Goal: Navigation & Orientation: Find specific page/section

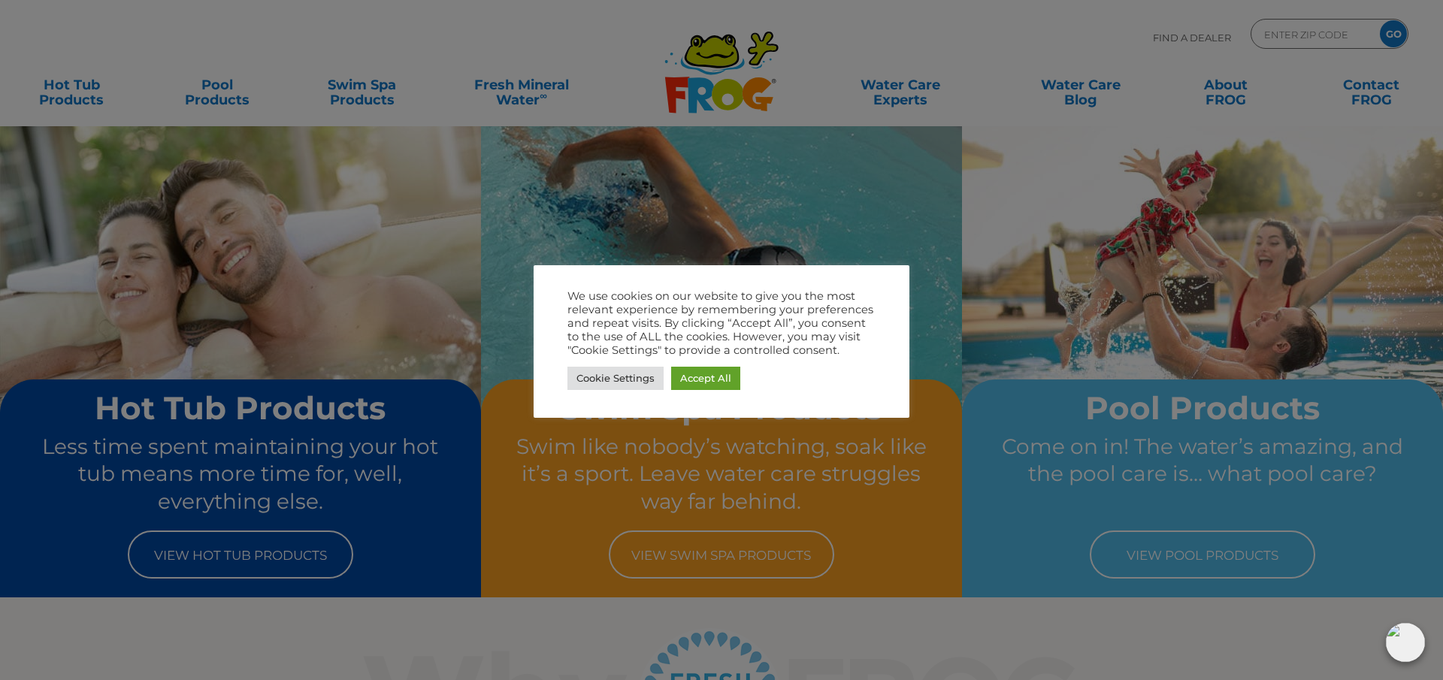
drag, startPoint x: 866, startPoint y: 246, endPoint x: 875, endPoint y: 241, distance: 10.1
click at [866, 245] on div at bounding box center [721, 340] width 1443 height 680
click at [624, 382] on link "Cookie Settings" at bounding box center [615, 378] width 96 height 23
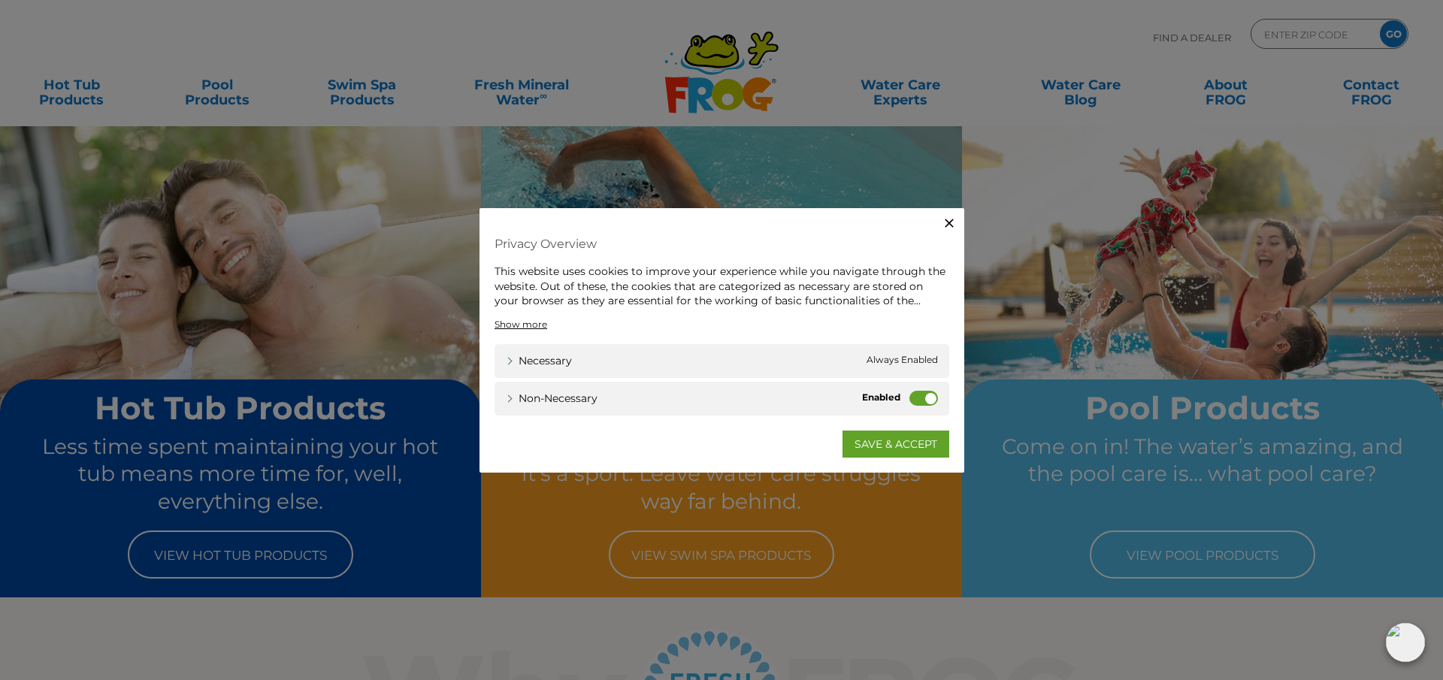
drag, startPoint x: 923, startPoint y: 397, endPoint x: 903, endPoint y: 394, distance: 20.4
click at [903, 394] on div "Non-necessary Non-necessary" at bounding box center [721, 398] width 455 height 34
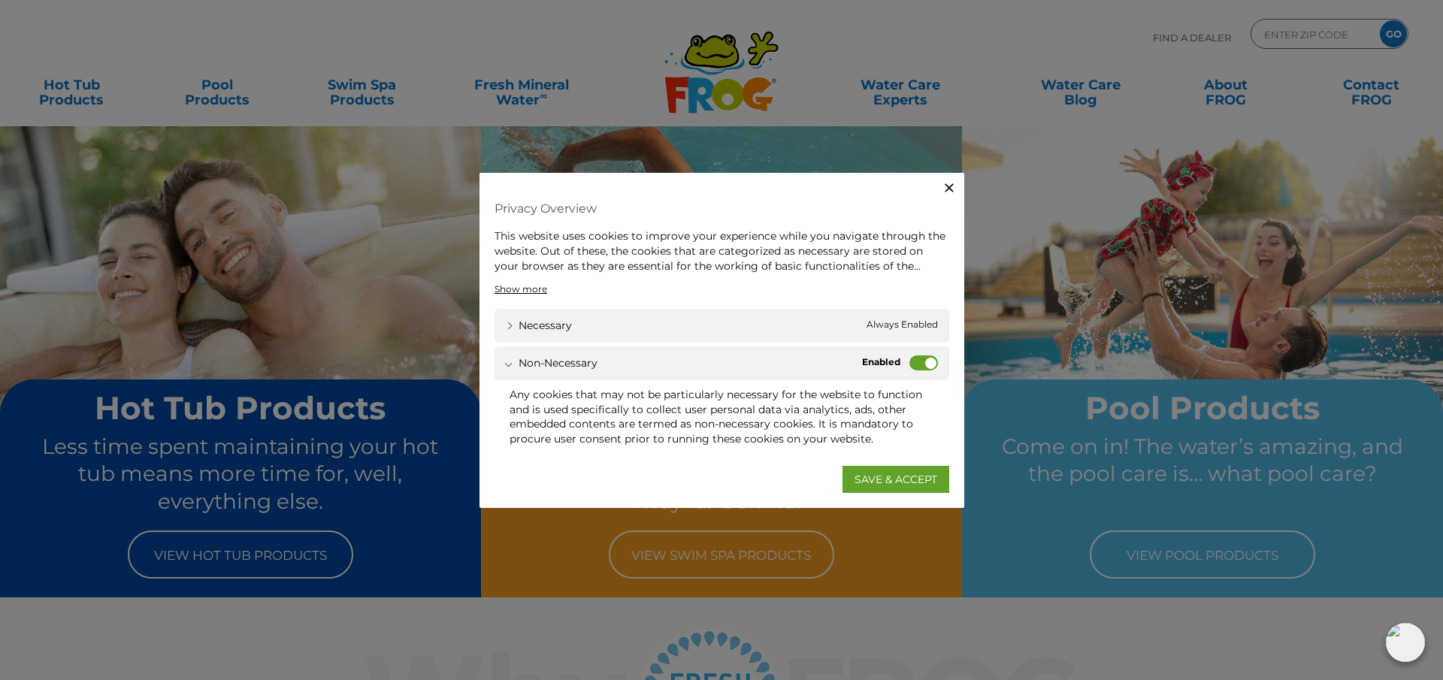
click at [913, 363] on label "Non-necessary" at bounding box center [923, 362] width 29 height 15
click at [0, 0] on input "Non-necessary" at bounding box center [0, 0] width 0 height 0
click at [879, 485] on link "SAVE & ACCEPT" at bounding box center [895, 478] width 107 height 27
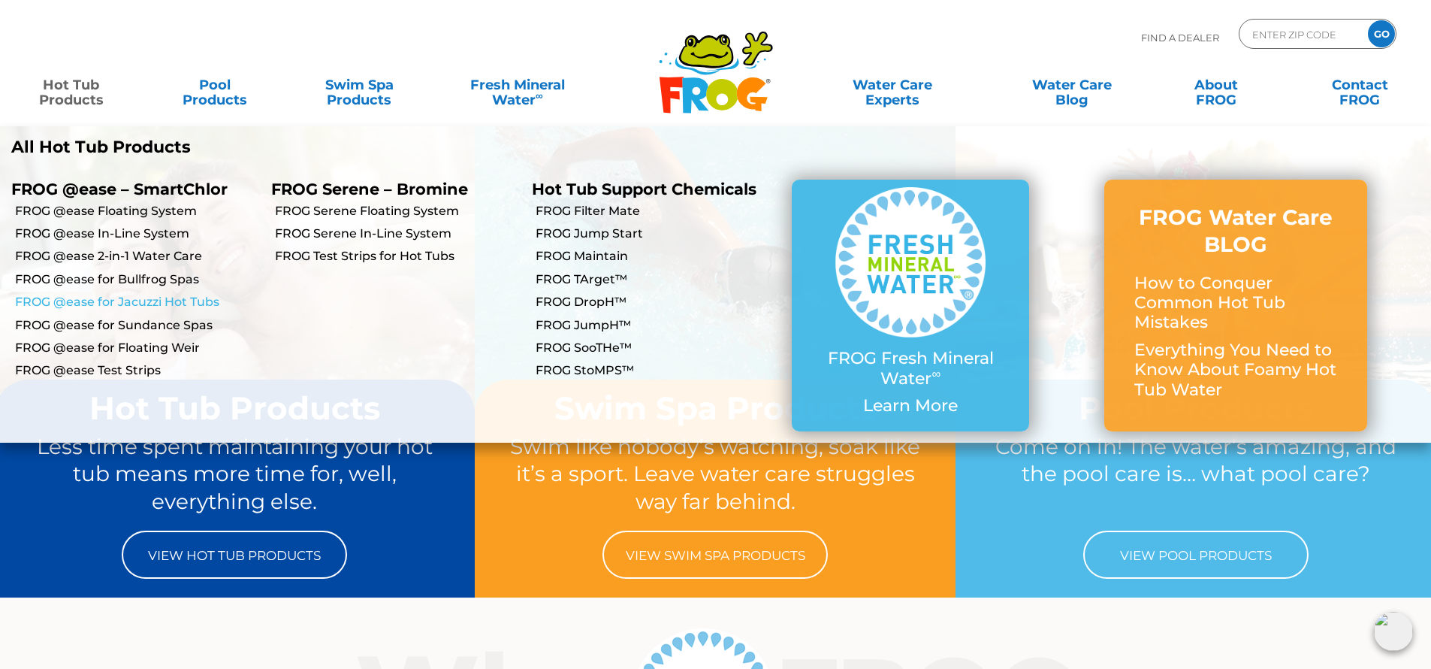
click at [200, 294] on link "FROG @ease for Jacuzzi Hot Tubs" at bounding box center [137, 302] width 245 height 17
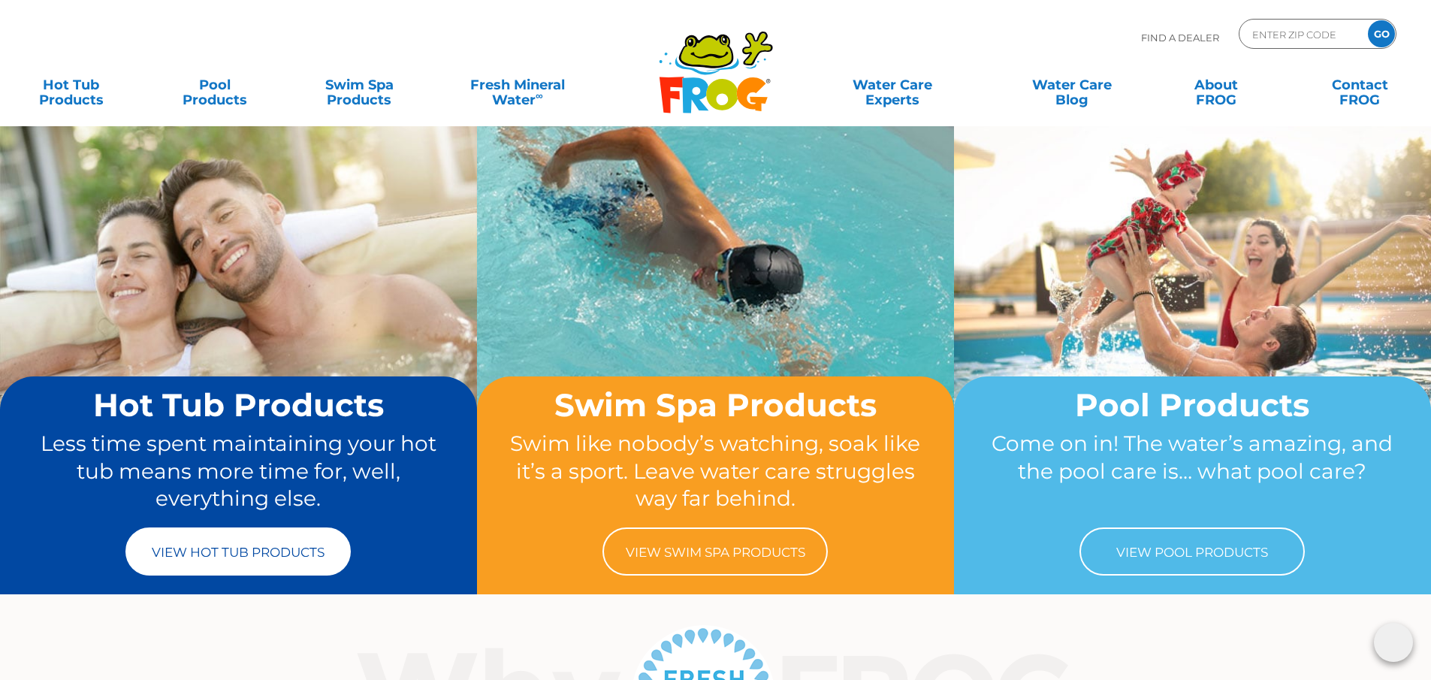
click at [189, 548] on link "View Hot Tub Products" at bounding box center [237, 551] width 225 height 48
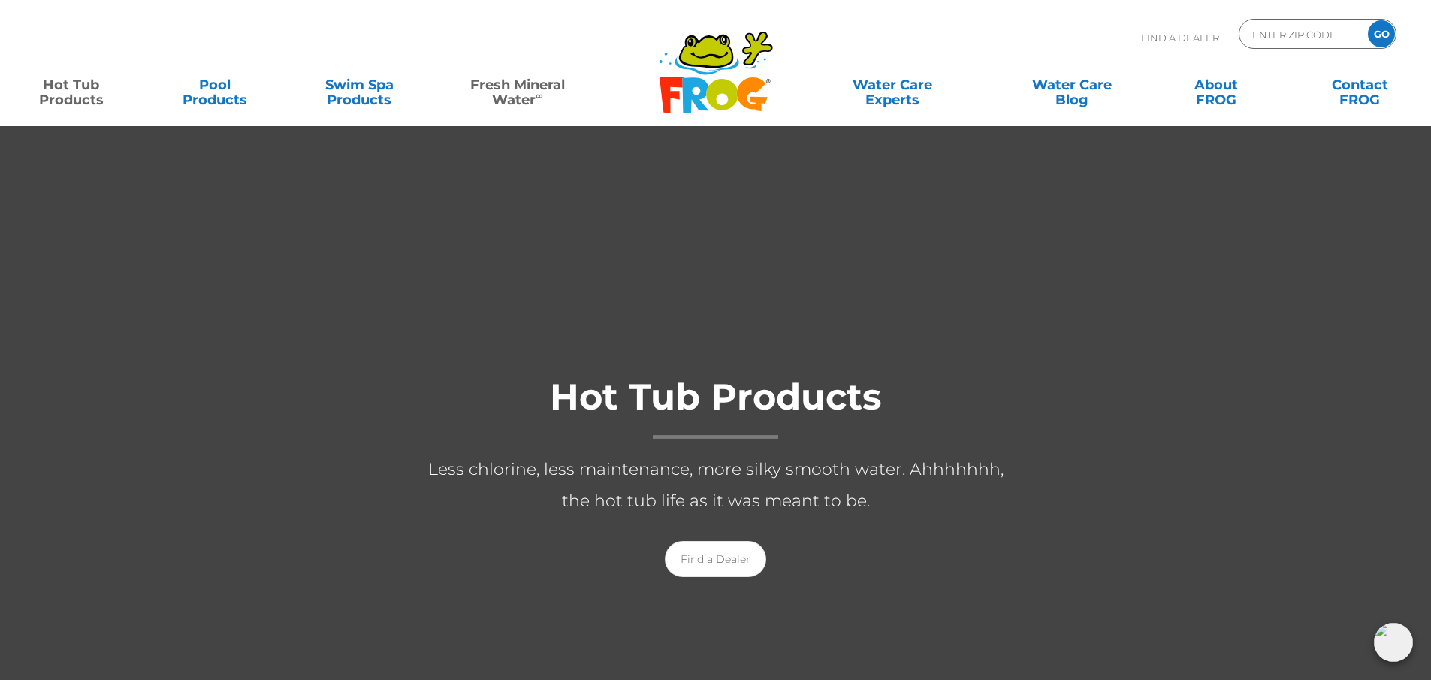
click at [512, 100] on link "Fresh Mineral Water ∞" at bounding box center [517, 85] width 140 height 30
